Goal: Task Accomplishment & Management: Use online tool/utility

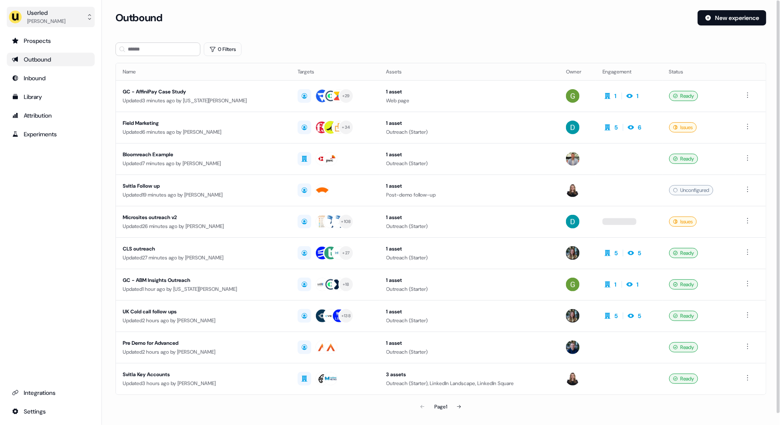
click at [65, 19] on div "[PERSON_NAME]" at bounding box center [46, 21] width 38 height 8
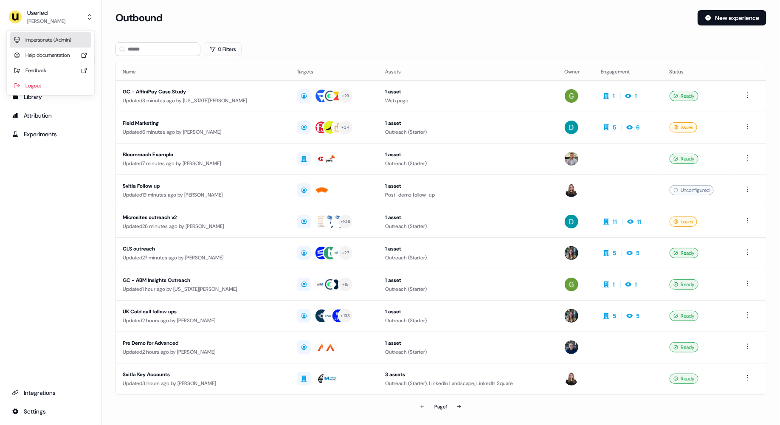
click at [65, 42] on div "Impersonate (Admin)" at bounding box center [50, 39] width 81 height 15
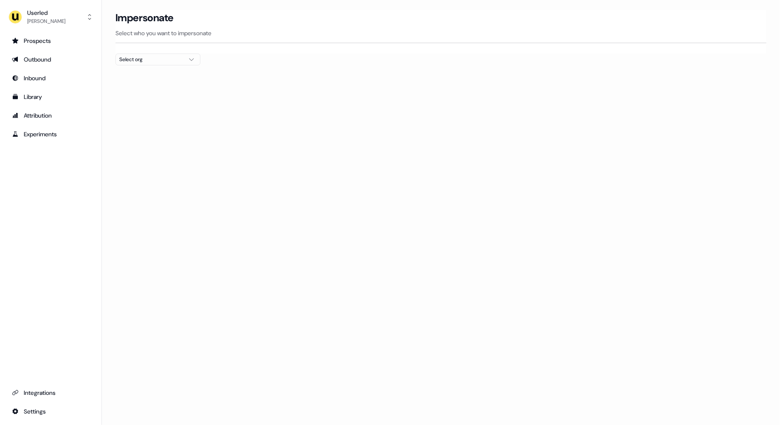
click at [144, 62] on div "Select org" at bounding box center [151, 59] width 64 height 8
type input "******"
click at [146, 90] on div "PartnerVista" at bounding box center [158, 90] width 84 height 14
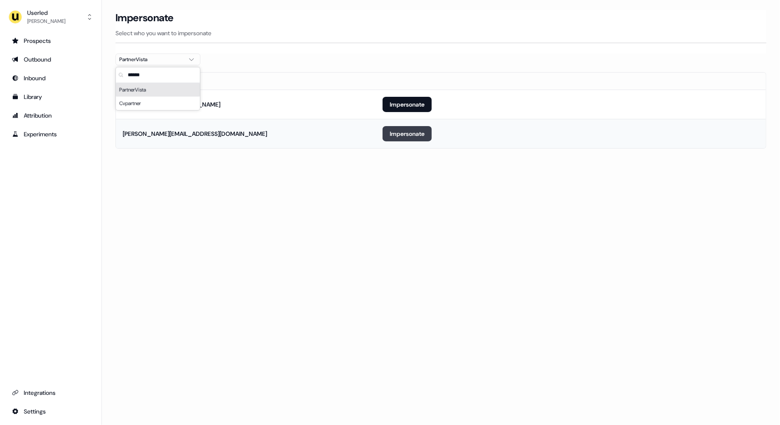
click at [405, 140] on button "Impersonate" at bounding box center [407, 133] width 49 height 15
